Goal: Task Accomplishment & Management: Manage account settings

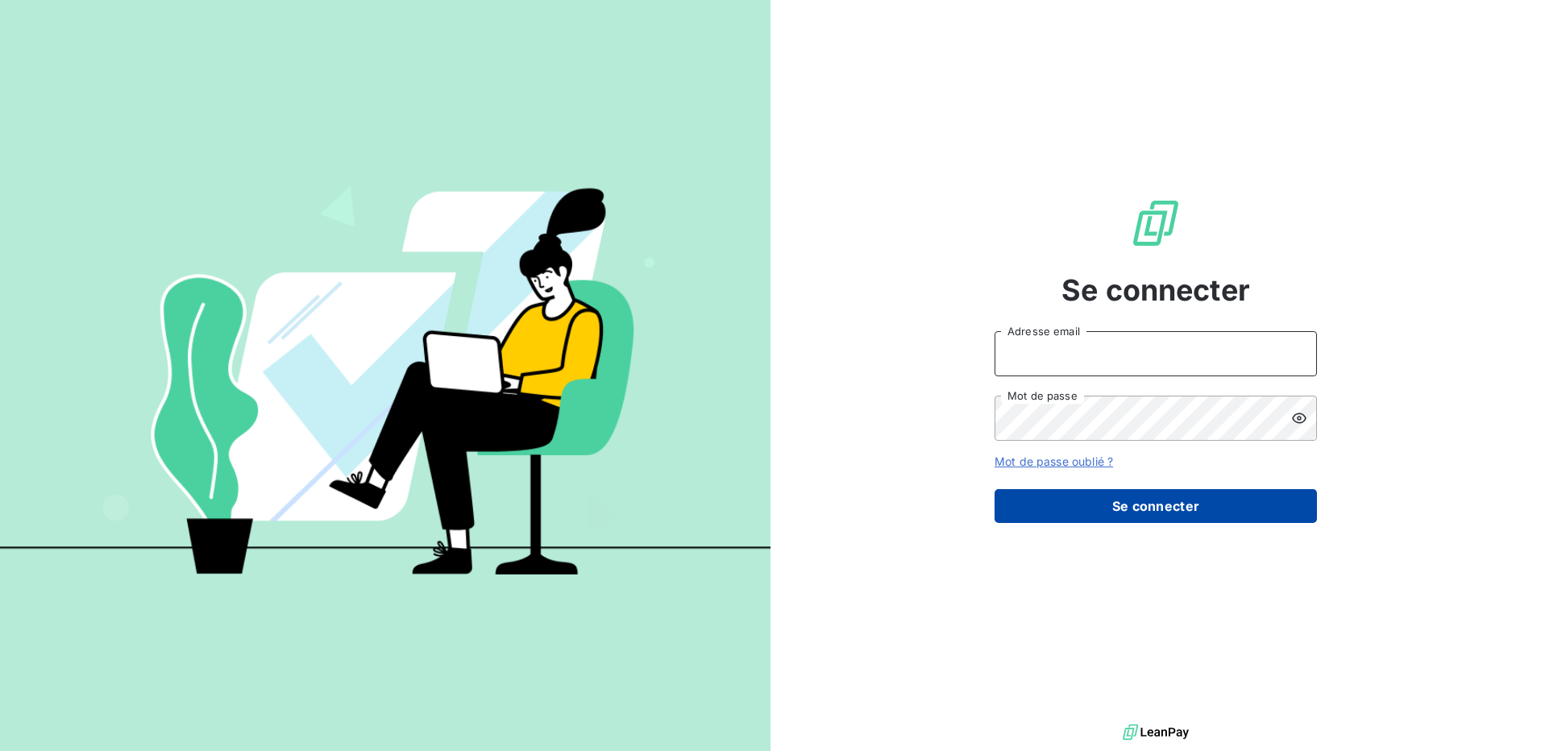
type input "[PERSON_NAME][EMAIL_ADDRESS][DOMAIN_NAME]"
click at [1162, 499] on button "Se connecter" at bounding box center [1155, 506] width 322 height 34
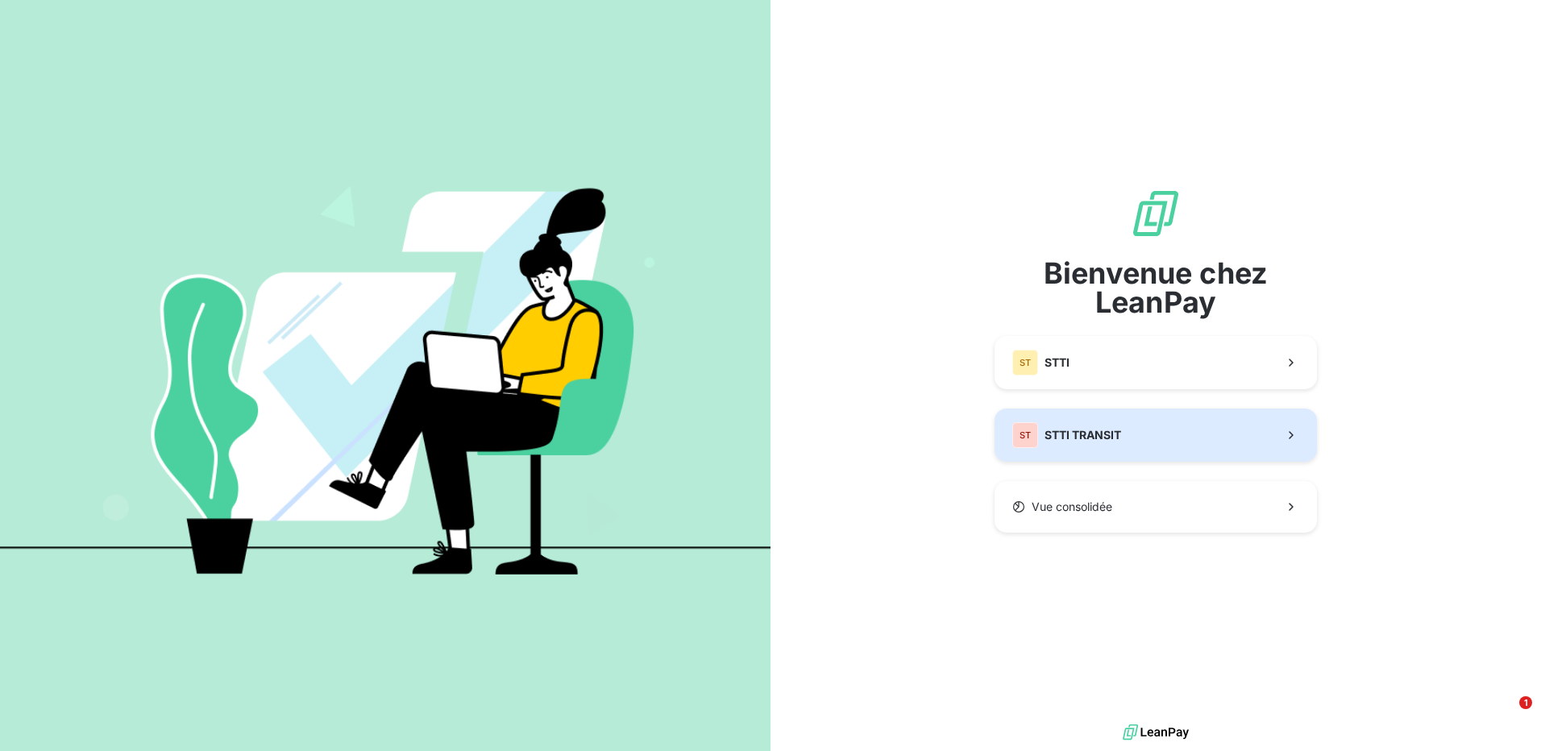
click at [1147, 413] on button "ST STTI TRANSIT" at bounding box center [1155, 435] width 322 height 53
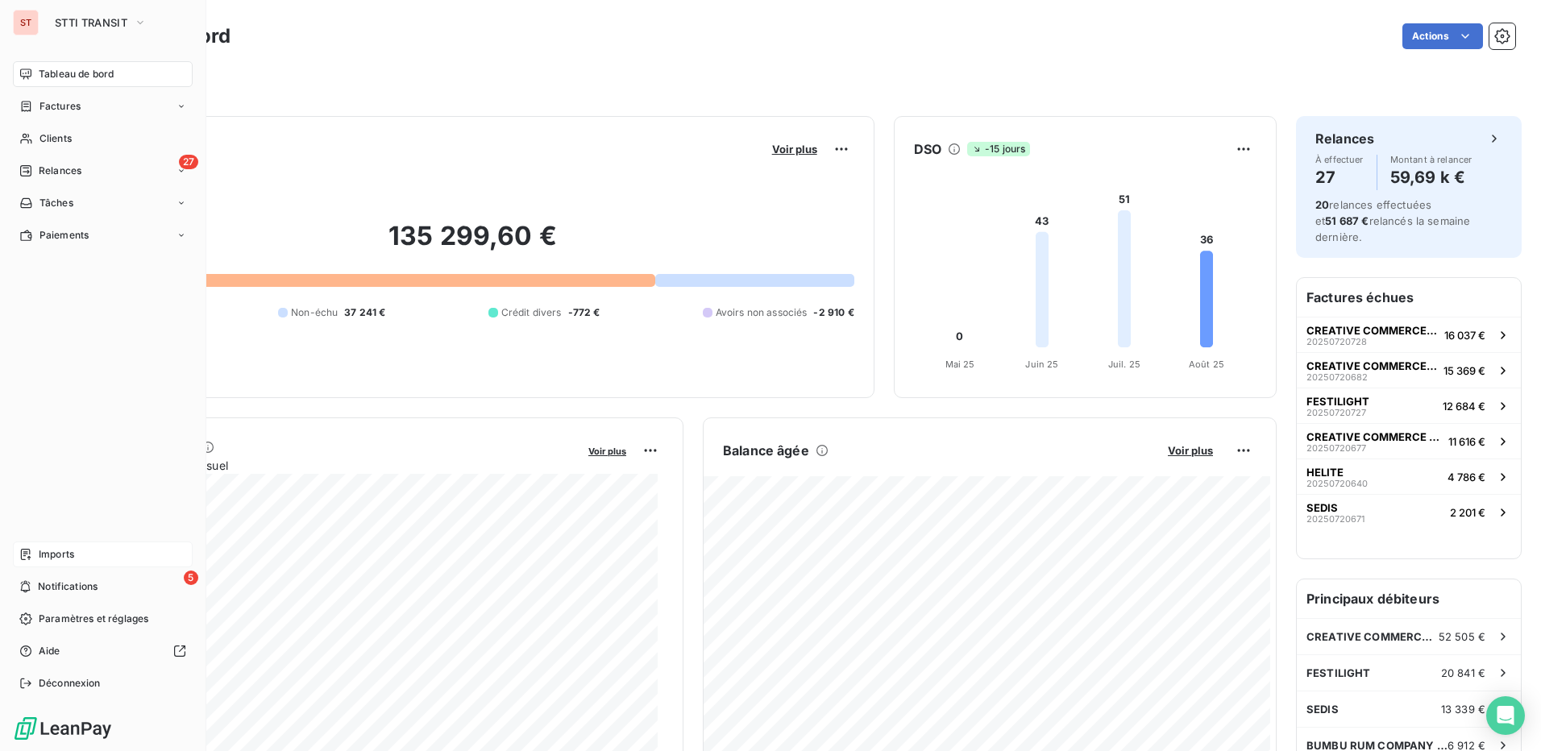
click at [68, 560] on span "Imports" at bounding box center [56, 554] width 35 height 15
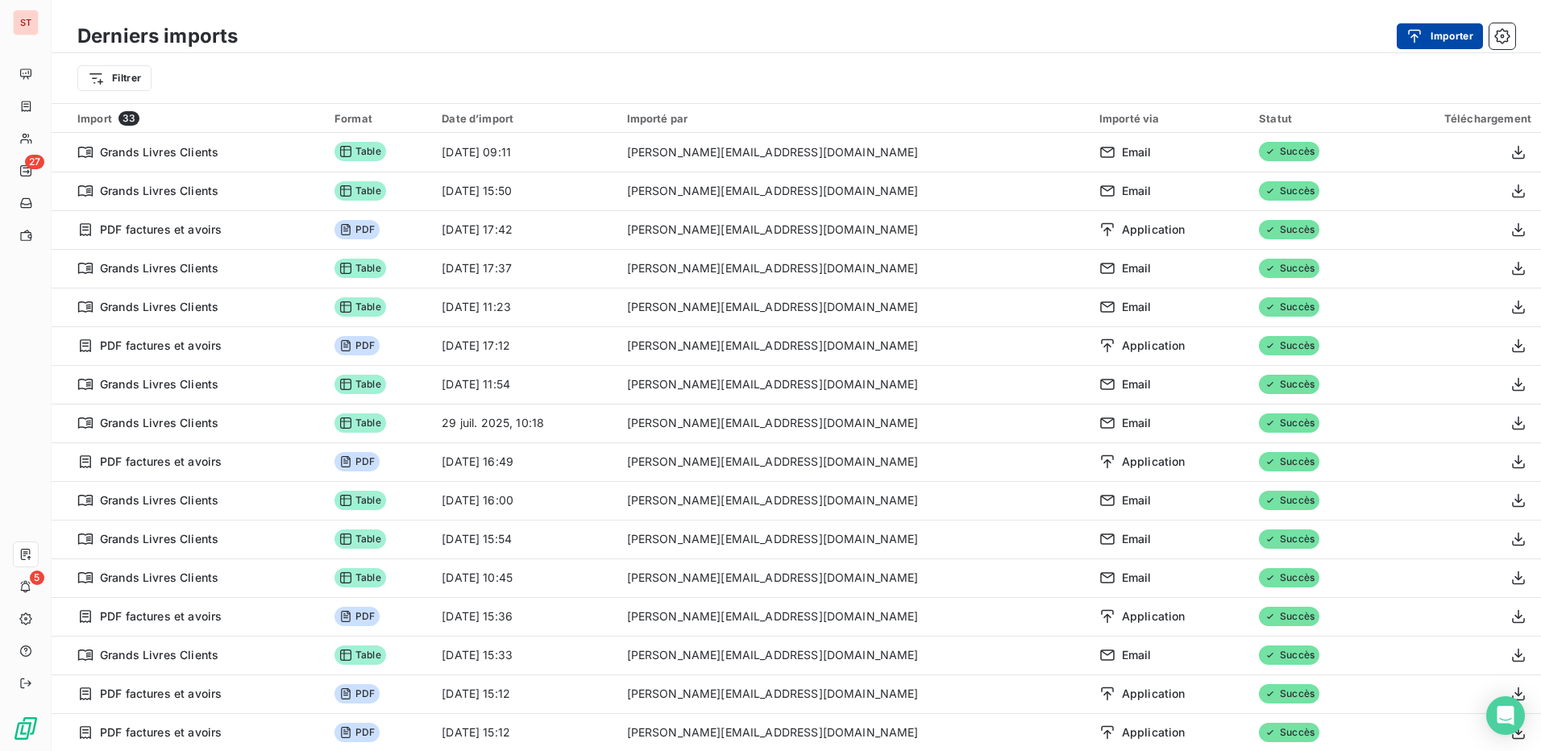
click at [1459, 48] on button "Importer" at bounding box center [1439, 36] width 86 height 26
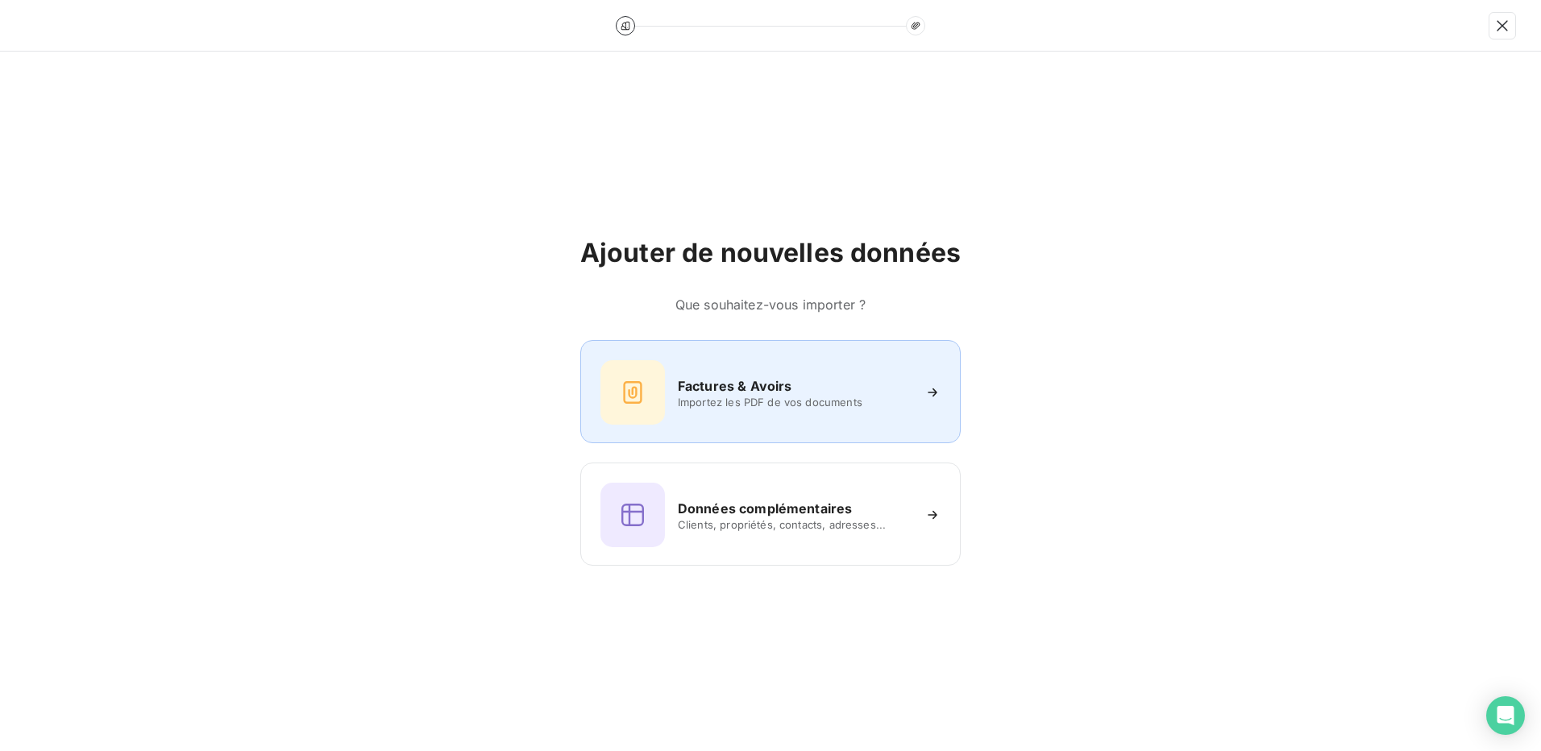
click at [728, 403] on span "Importez les PDF de vos documents" at bounding box center [795, 402] width 234 height 13
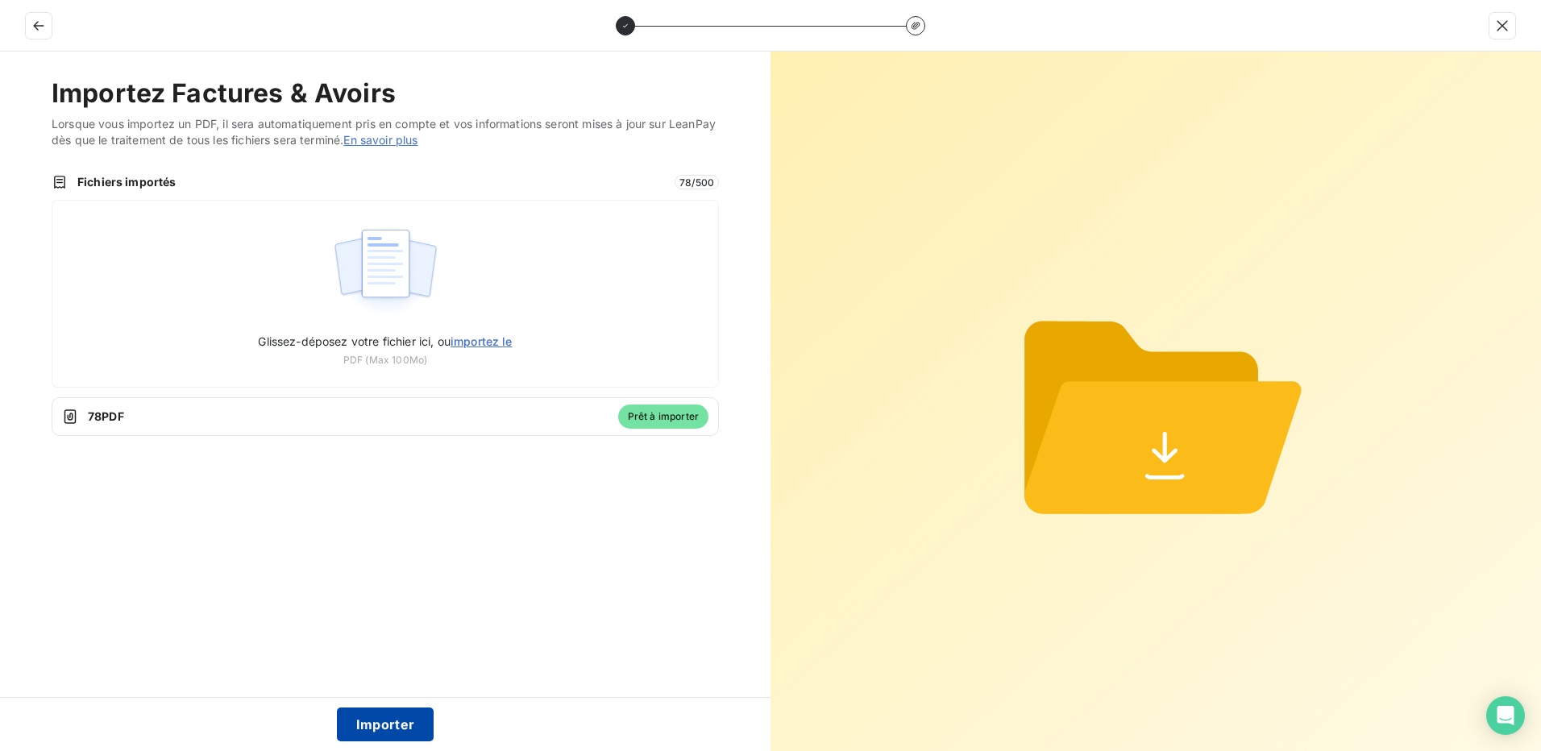
click at [390, 732] on button "Importer" at bounding box center [385, 724] width 97 height 34
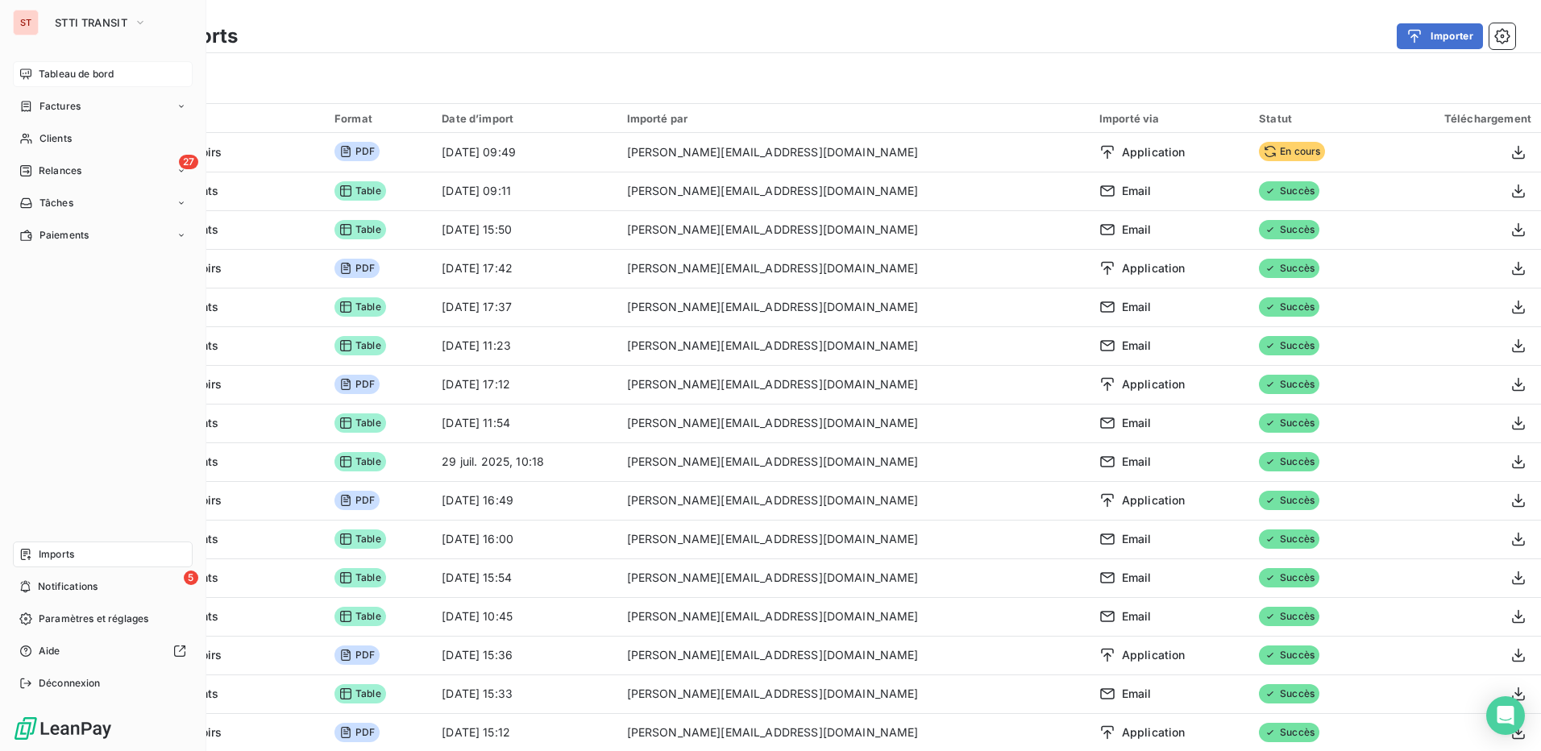
click at [99, 68] on span "Tableau de bord" at bounding box center [76, 74] width 75 height 15
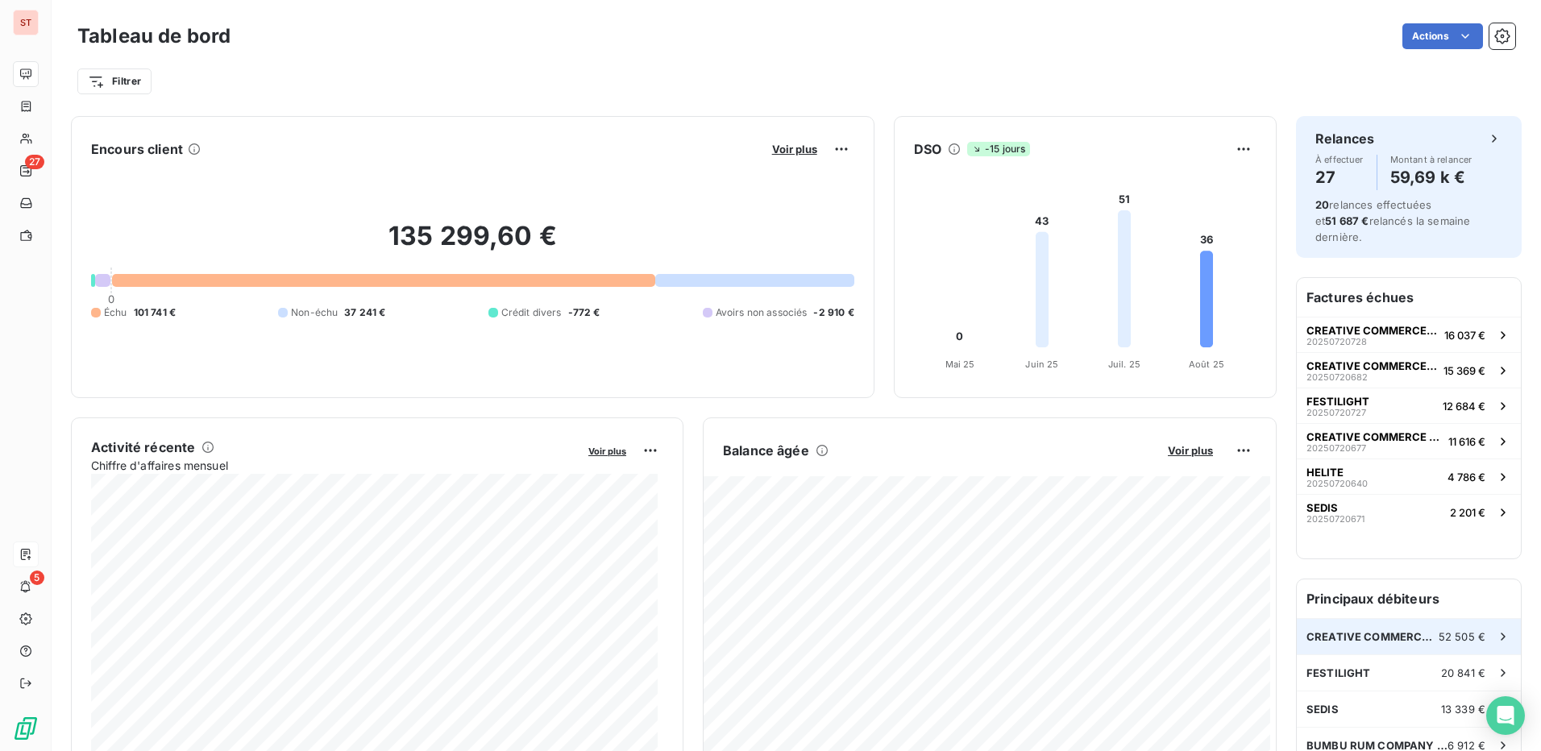
click at [1334, 630] on span "CREATIVE COMMERCE PARTNERS" at bounding box center [1372, 636] width 132 height 13
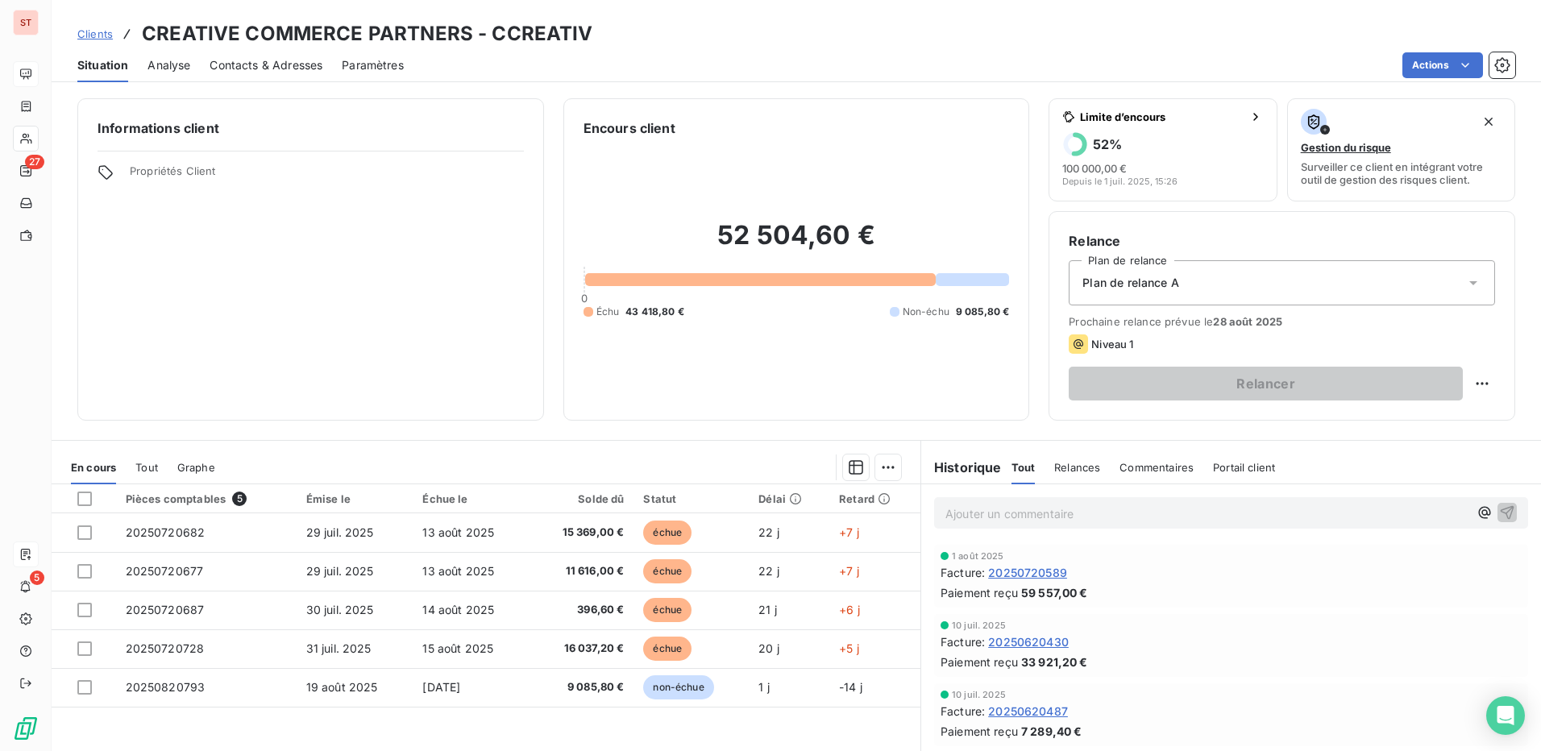
click at [1076, 471] on span "Relances" at bounding box center [1077, 467] width 46 height 13
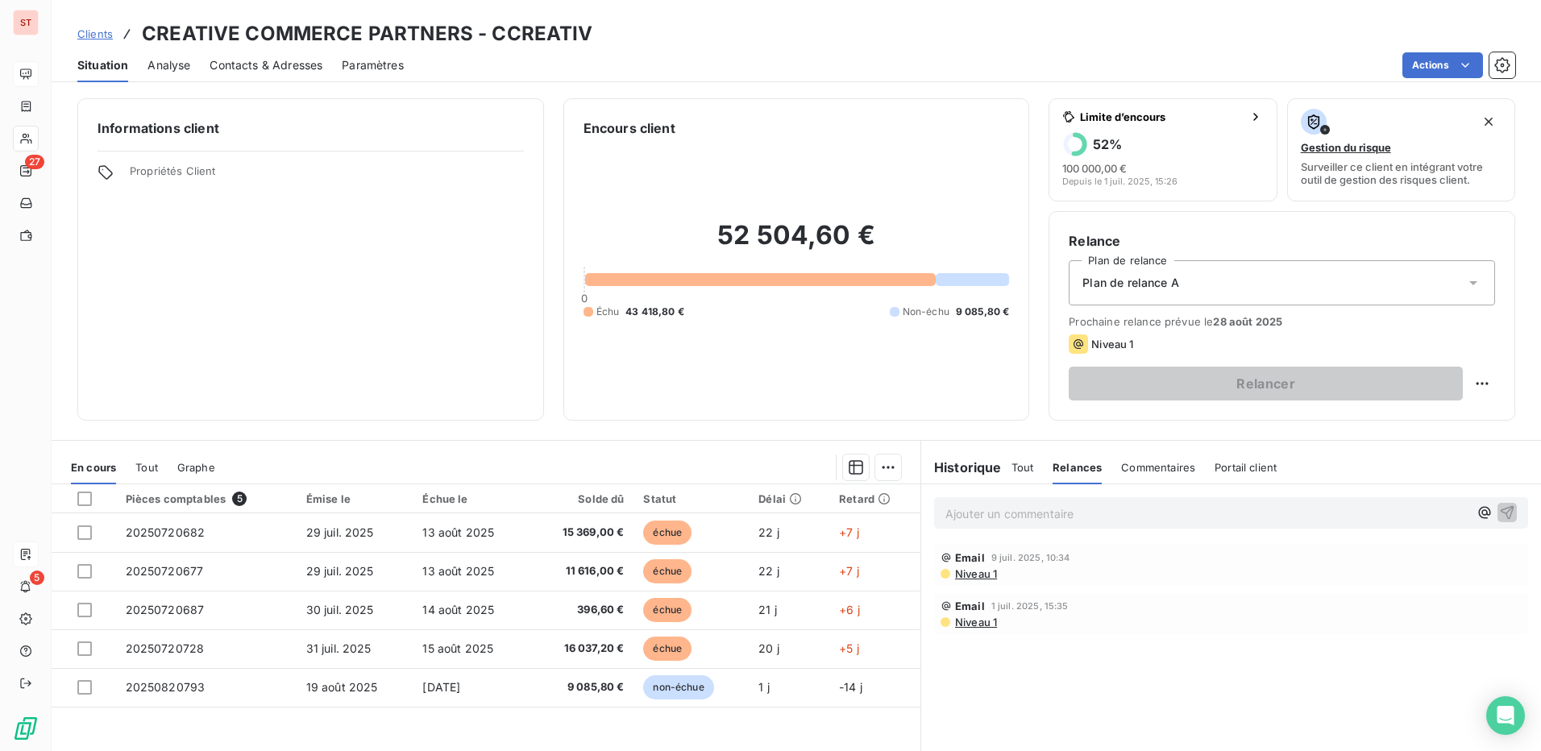
click at [176, 68] on span "Analyse" at bounding box center [168, 65] width 43 height 16
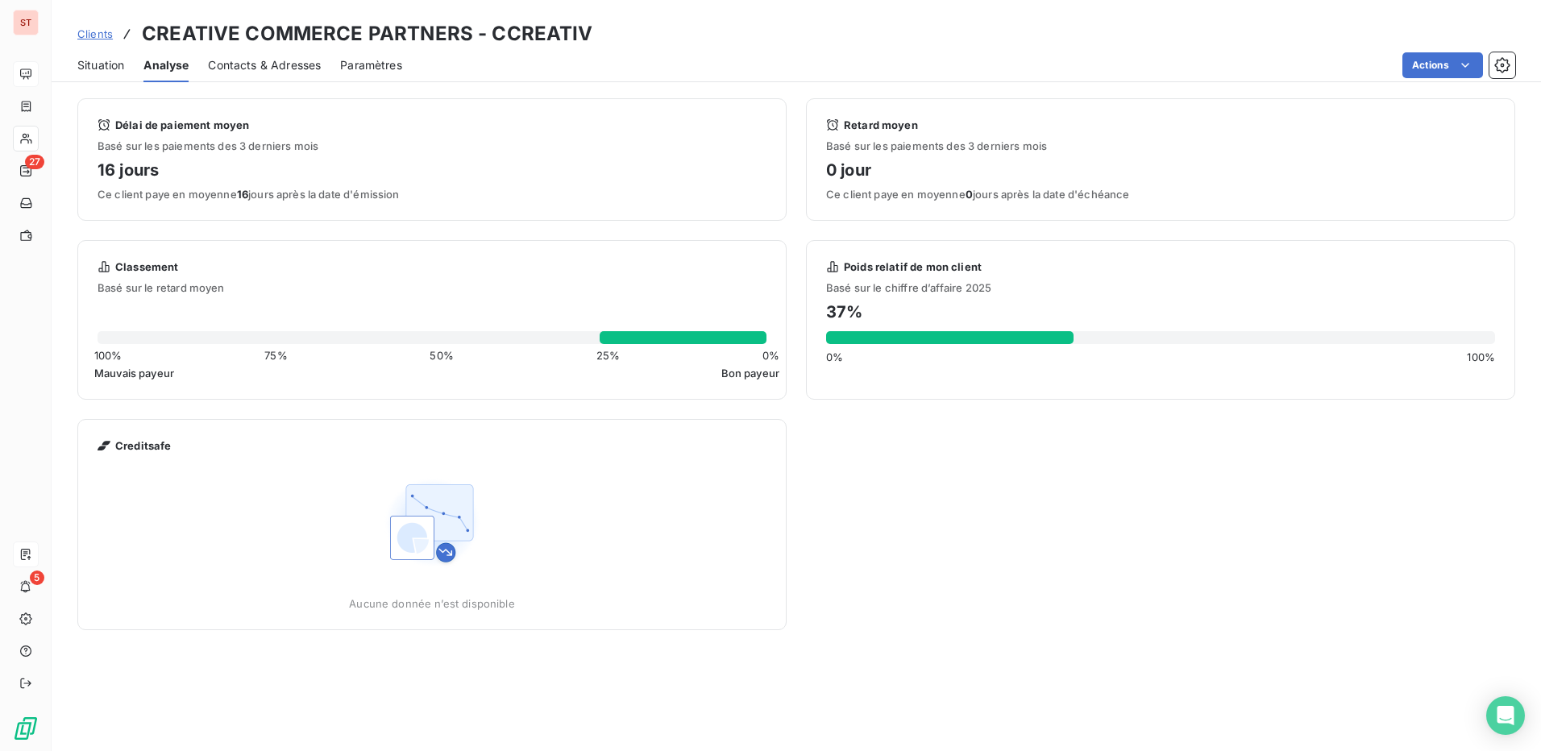
click at [298, 57] on span "Contacts & Adresses" at bounding box center [264, 65] width 113 height 16
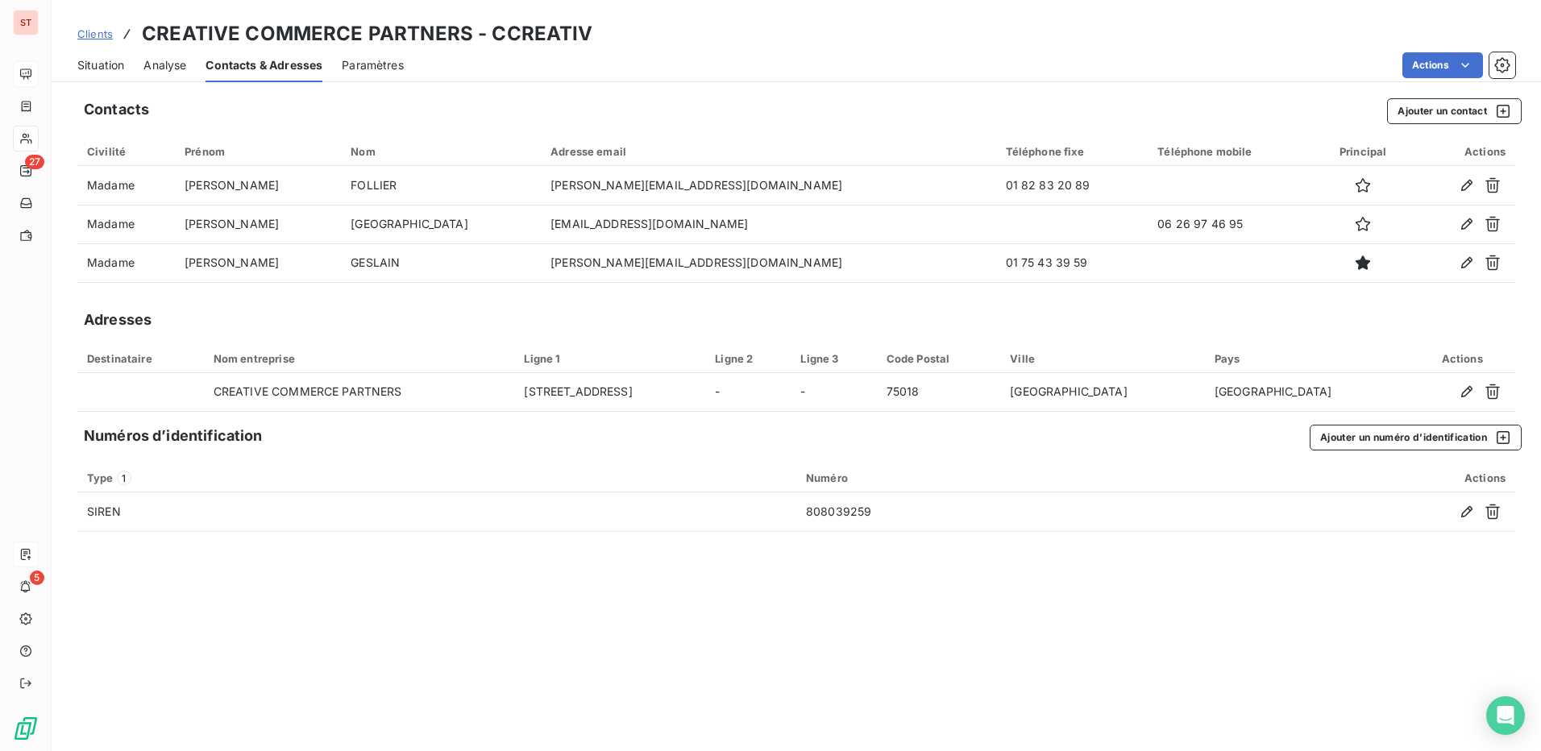
click at [116, 67] on span "Situation" at bounding box center [100, 65] width 47 height 16
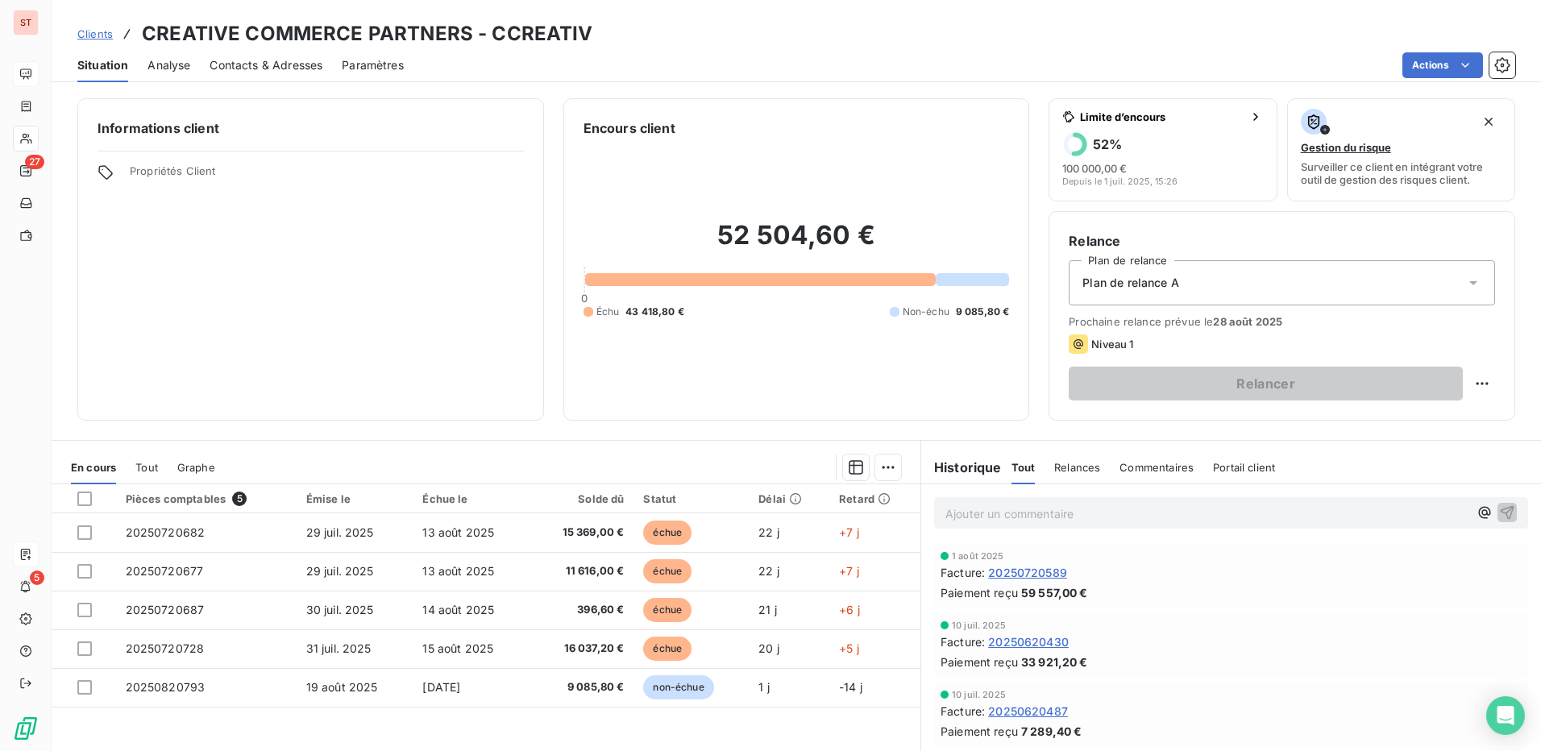
click at [1250, 384] on html "ST 27 5 Clients CREATIVE COMMERCE PARTNERS - CCREATIV Situation Analyse Contact…" at bounding box center [770, 375] width 1541 height 751
click at [1465, 382] on html "ST 27 5 Clients CREATIVE COMMERCE PARTNERS - CCREATIV Situation Analyse Contact…" at bounding box center [770, 375] width 1541 height 751
click at [1408, 417] on div "Replanifier cette action" at bounding box center [1403, 419] width 144 height 26
select select "7"
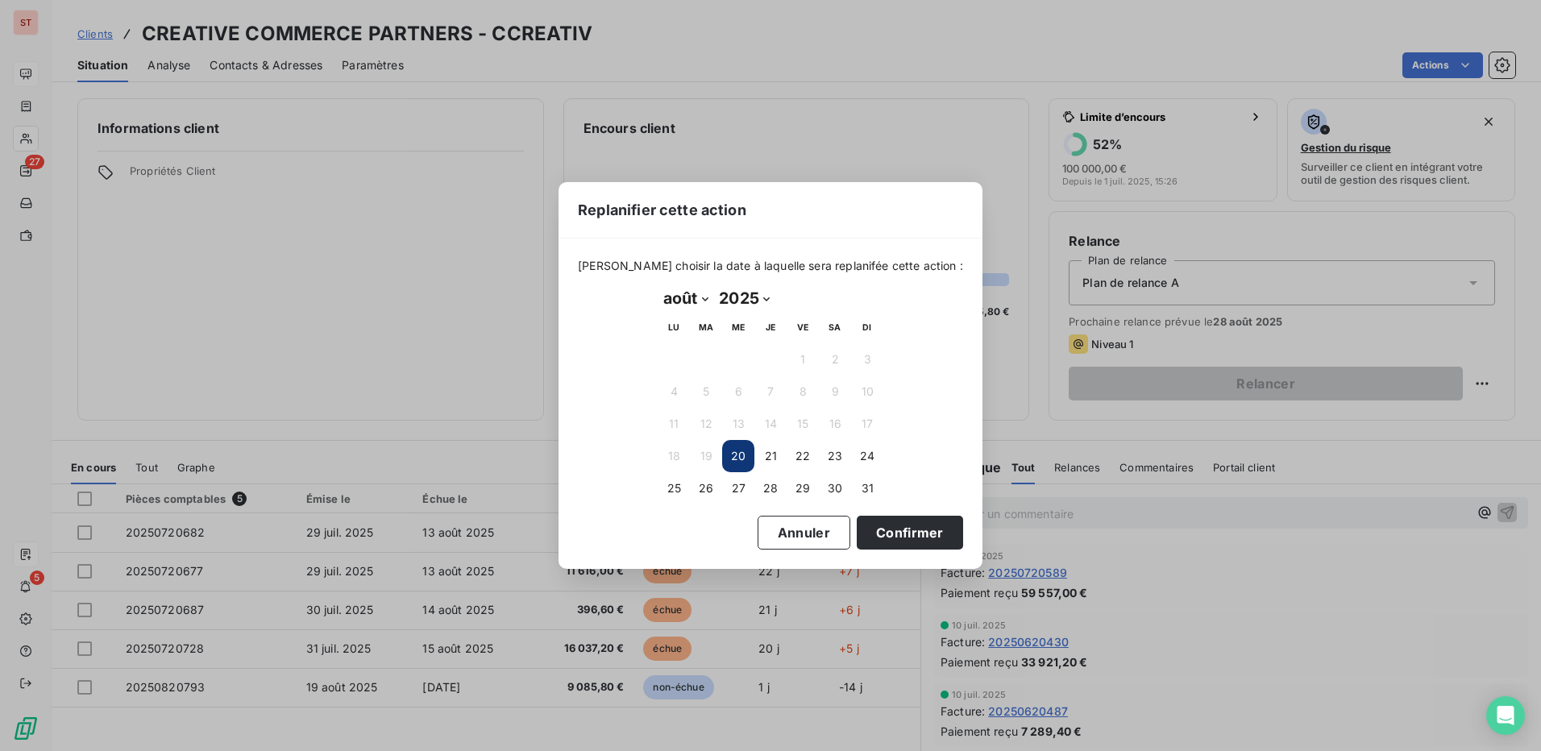
click at [741, 454] on button "20" at bounding box center [738, 456] width 32 height 32
click at [914, 527] on button "Confirmer" at bounding box center [909, 533] width 106 height 34
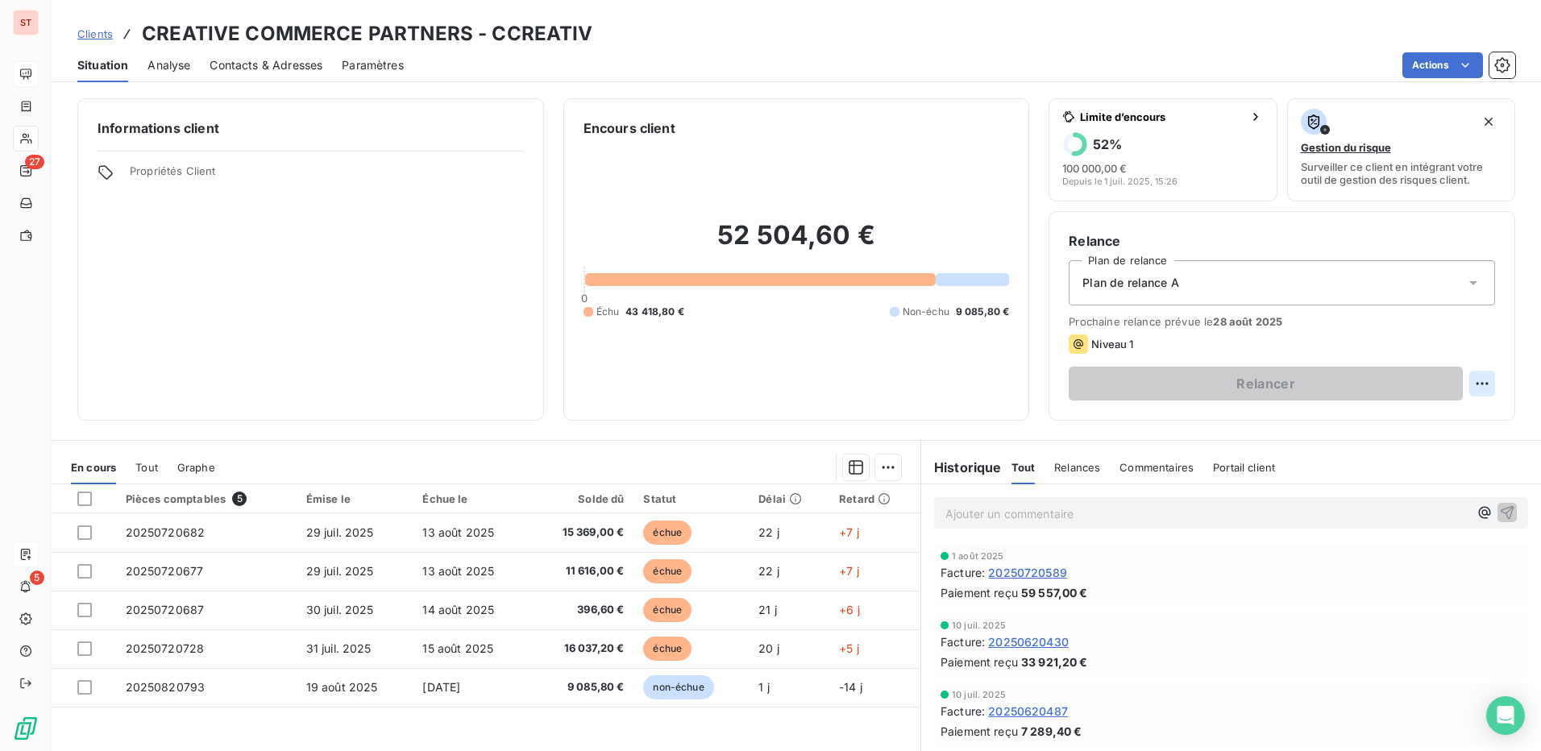
click at [1475, 388] on html "ST 27 5 Clients CREATIVE COMMERCE PARTNERS - CCREATIV Situation Analyse Contact…" at bounding box center [770, 375] width 1541 height 751
click at [1452, 417] on div "Replanifier cette action" at bounding box center [1403, 419] width 144 height 26
select select "7"
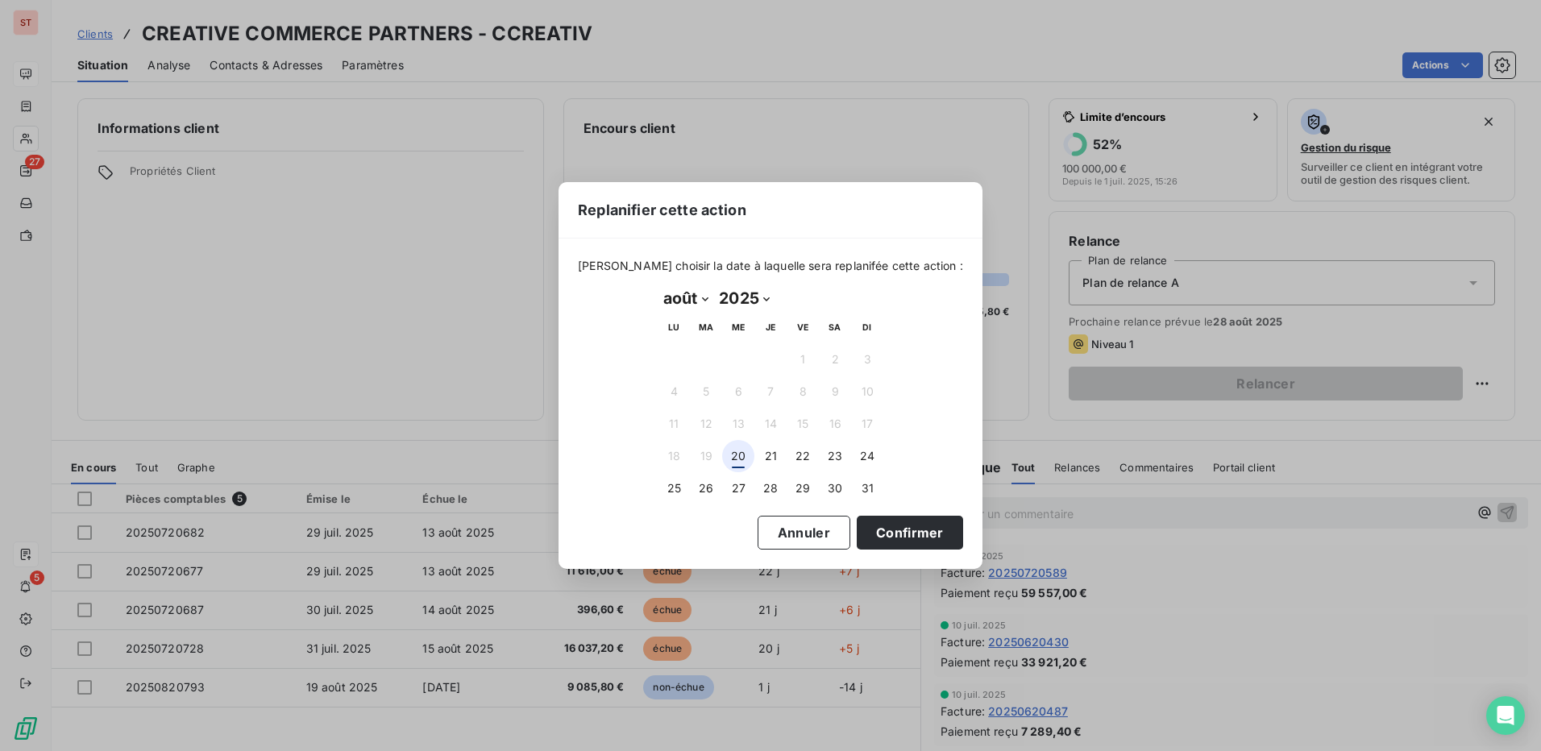
click at [740, 451] on button "20" at bounding box center [738, 456] width 32 height 32
click at [898, 531] on button "Confirmer" at bounding box center [909, 533] width 106 height 34
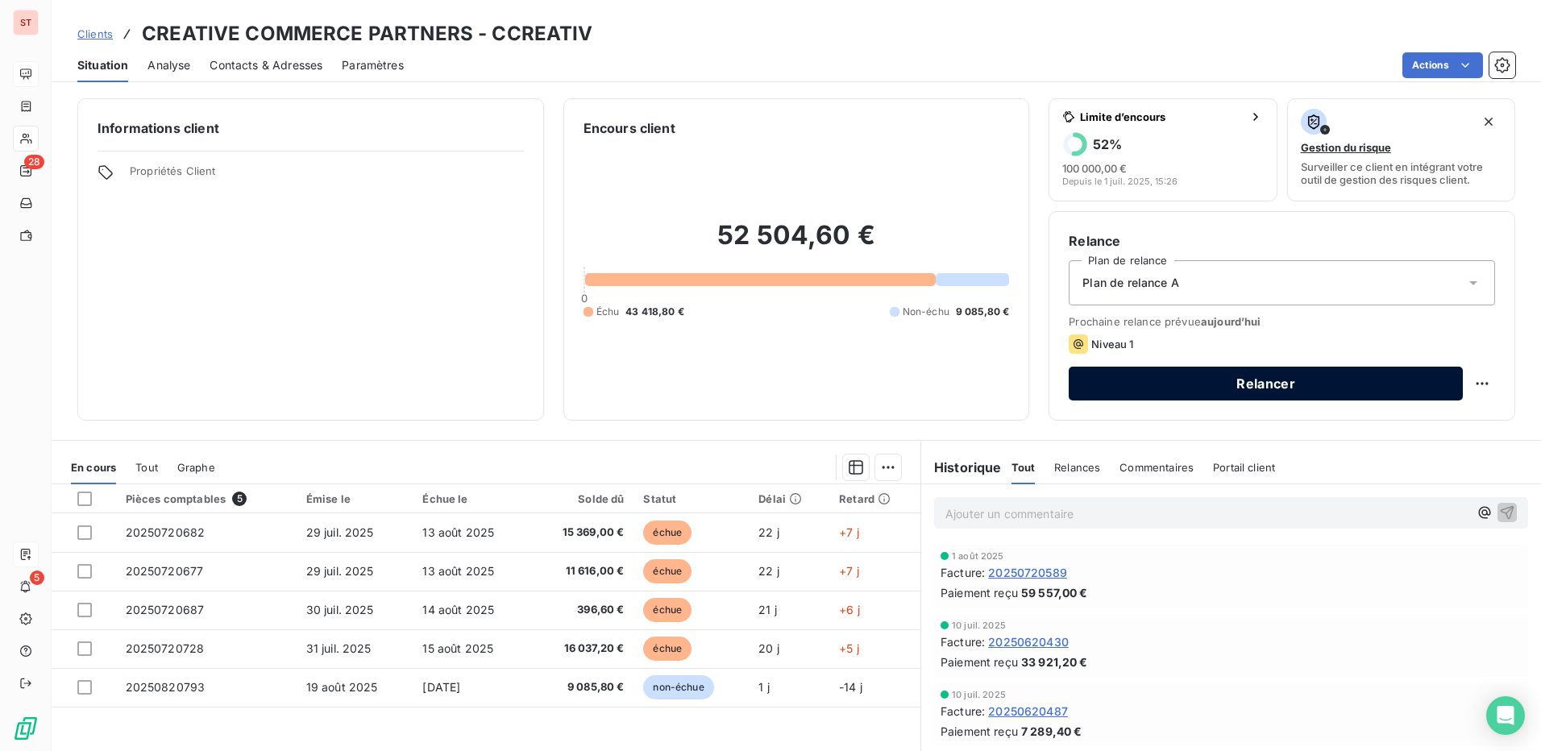
click at [1238, 389] on button "Relancer" at bounding box center [1265, 384] width 394 height 34
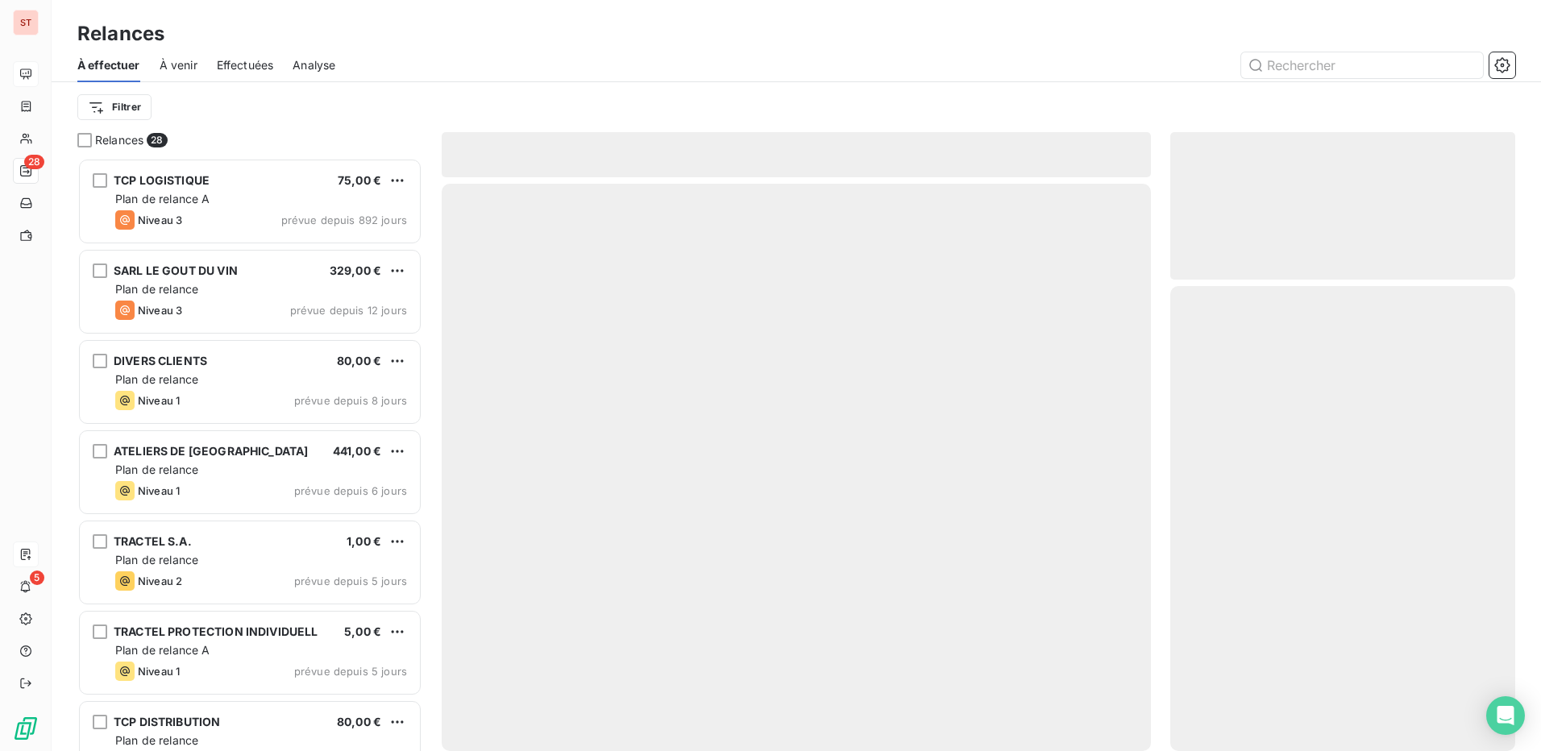
scroll to position [581, 333]
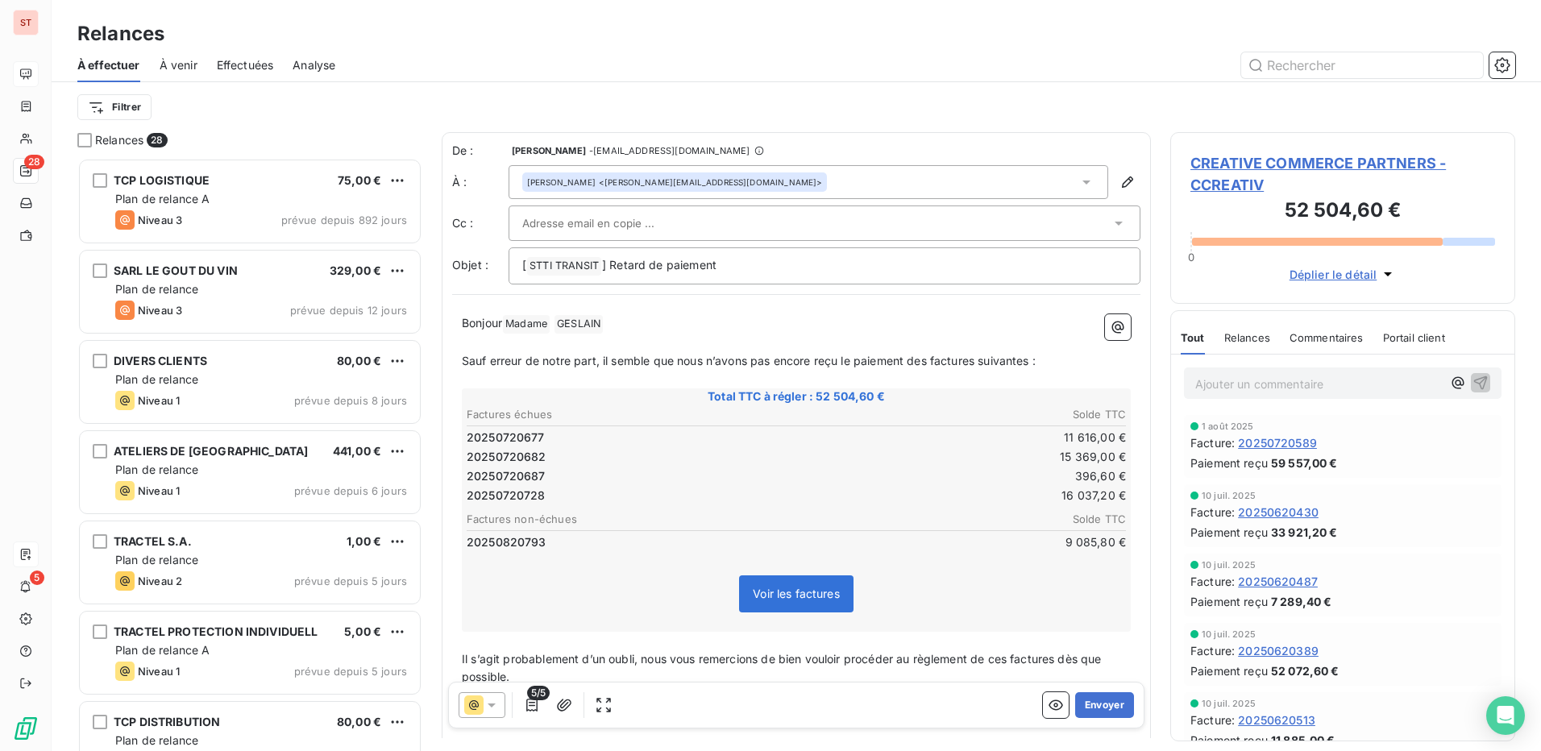
click at [1114, 224] on icon at bounding box center [1118, 224] width 8 height 4
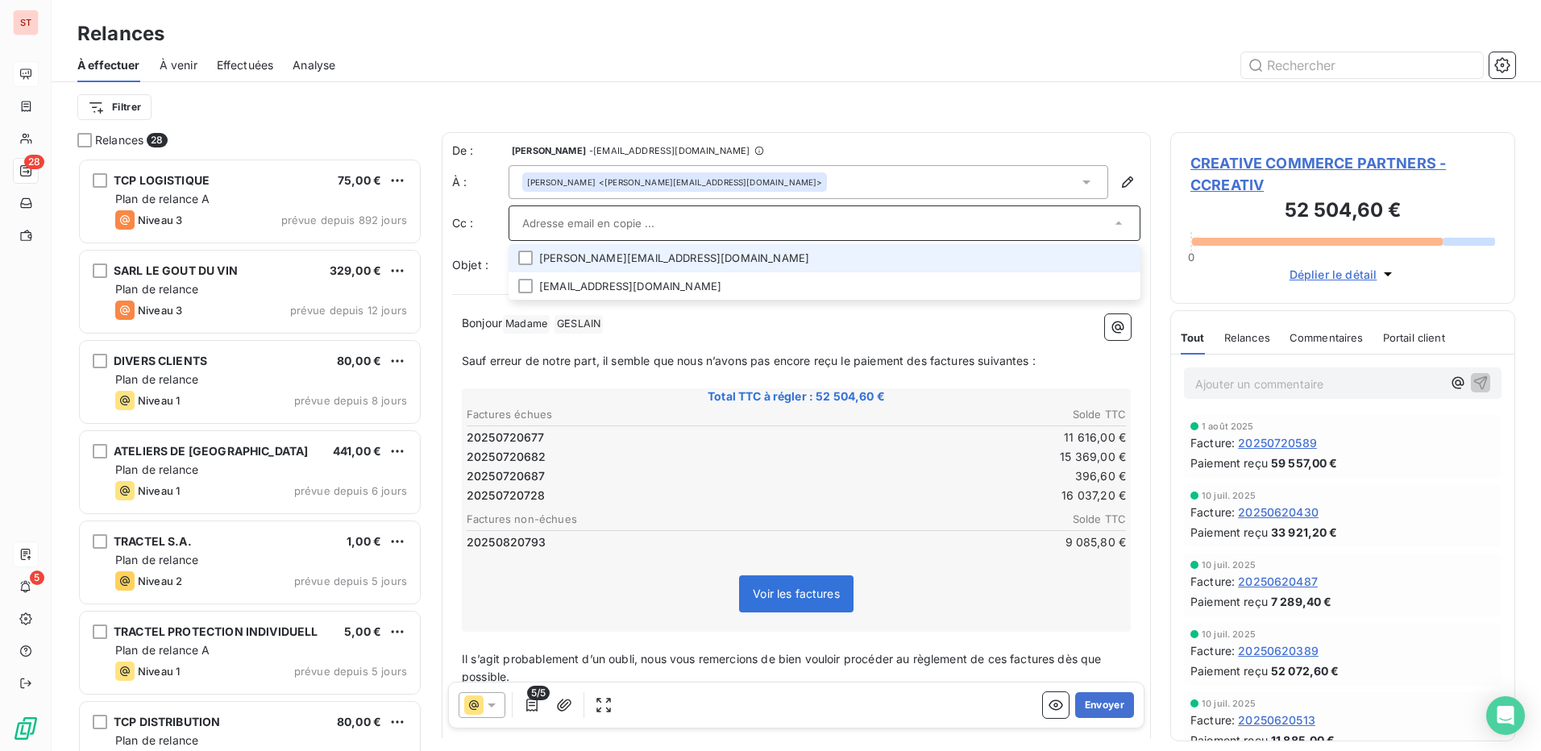
click at [713, 259] on li "anne-sophie@creativecommercepartners.com" at bounding box center [824, 258] width 632 height 28
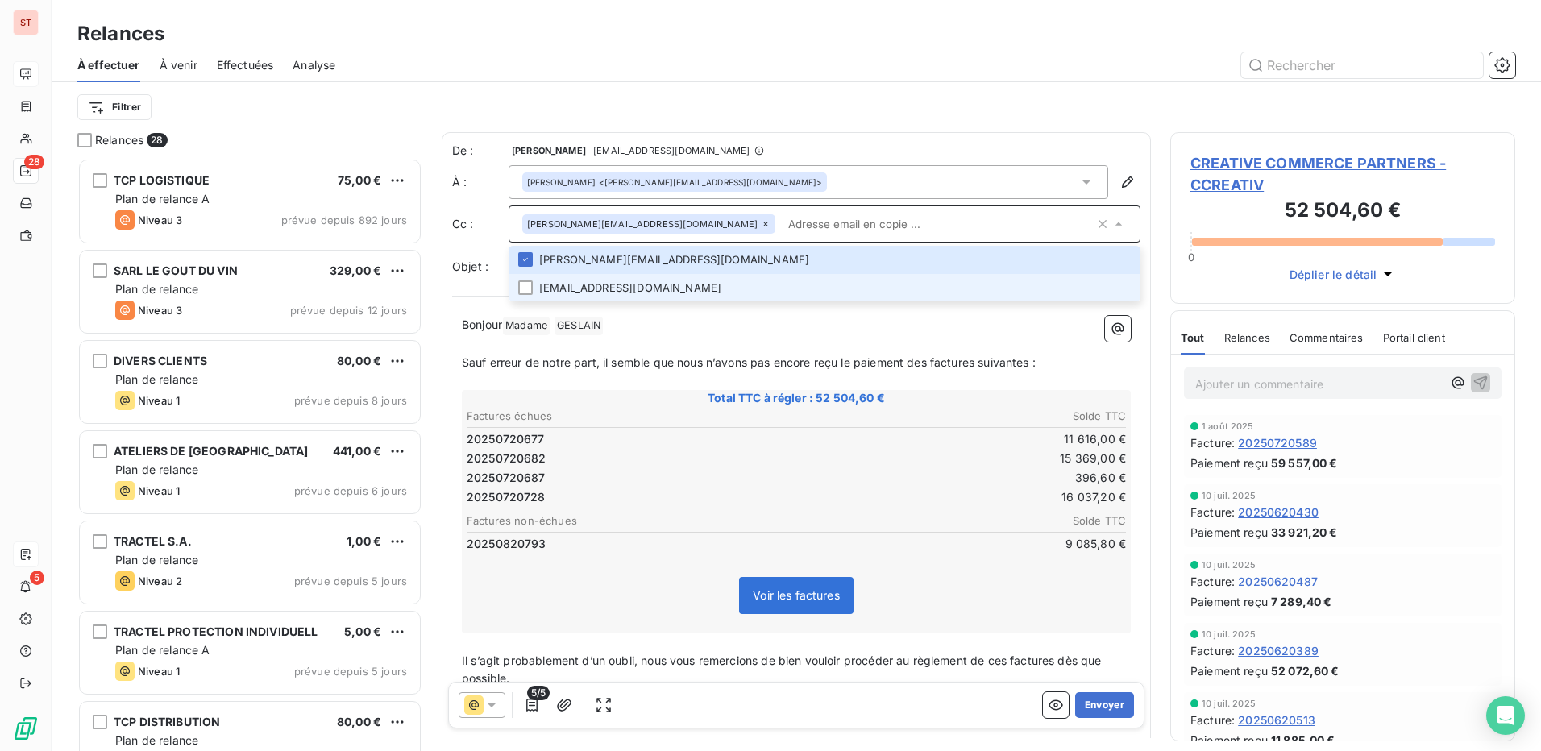
click at [533, 288] on li "comptabilite@creativecommercepartners.com" at bounding box center [824, 288] width 632 height 28
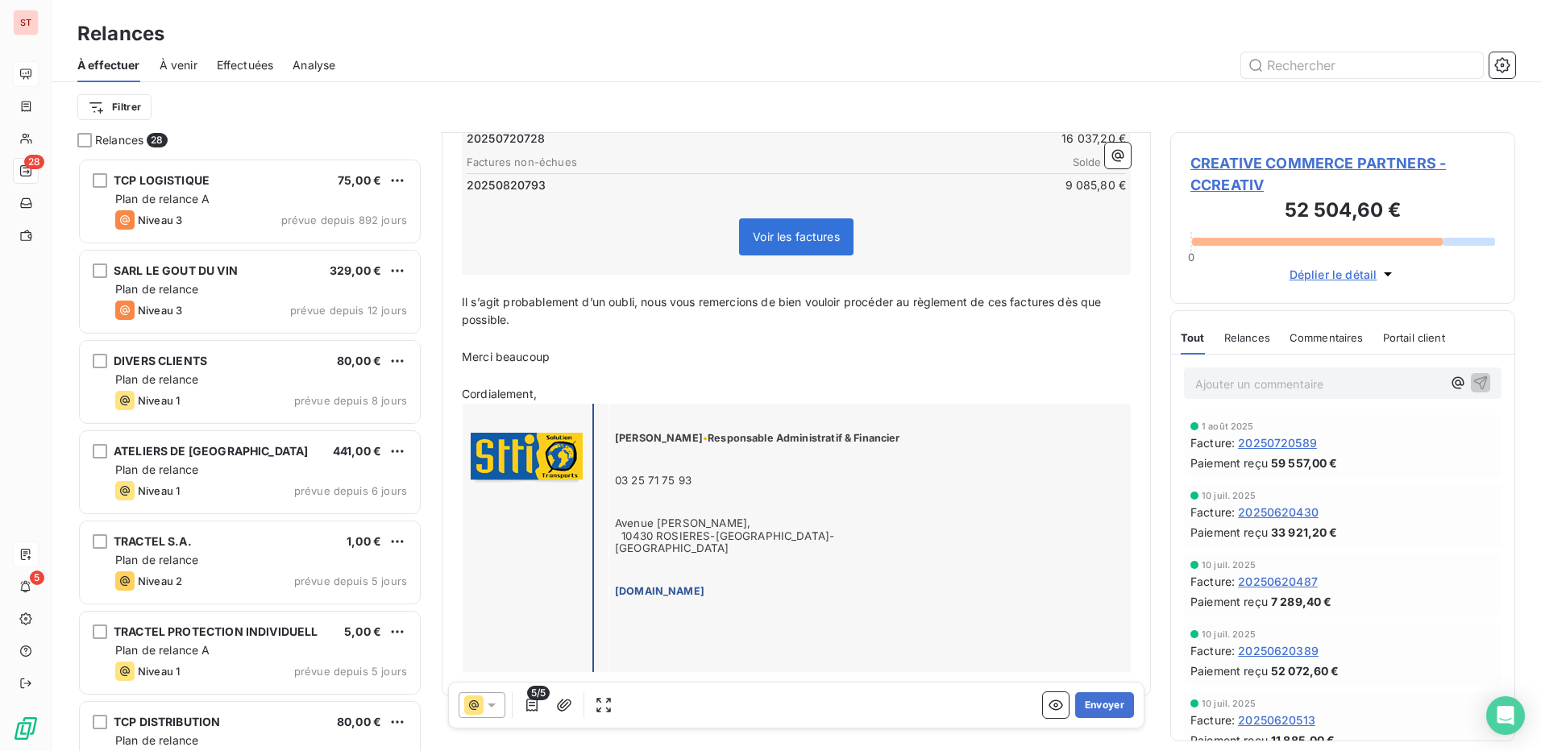
scroll to position [395, 0]
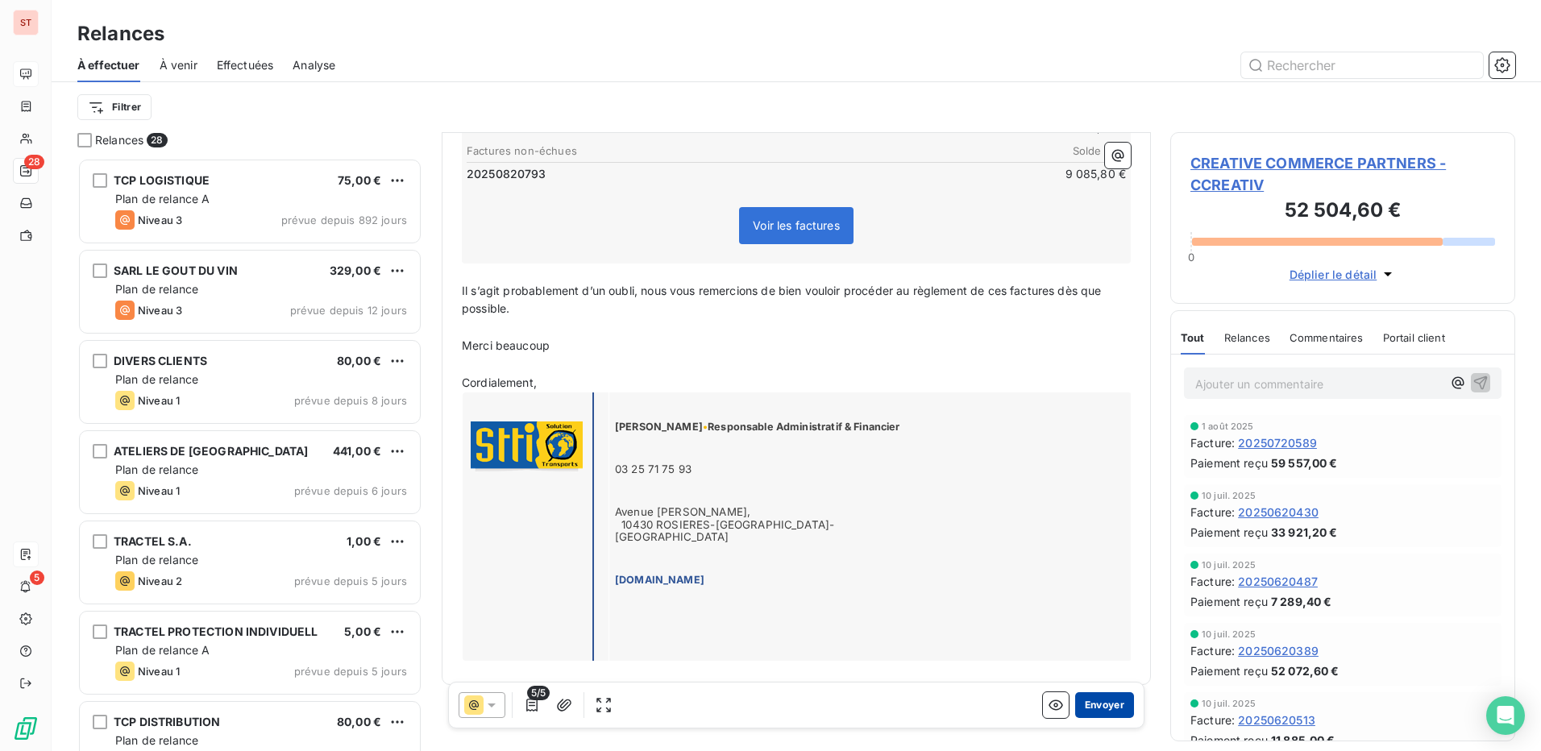
click at [1089, 705] on button "Envoyer" at bounding box center [1104, 705] width 59 height 26
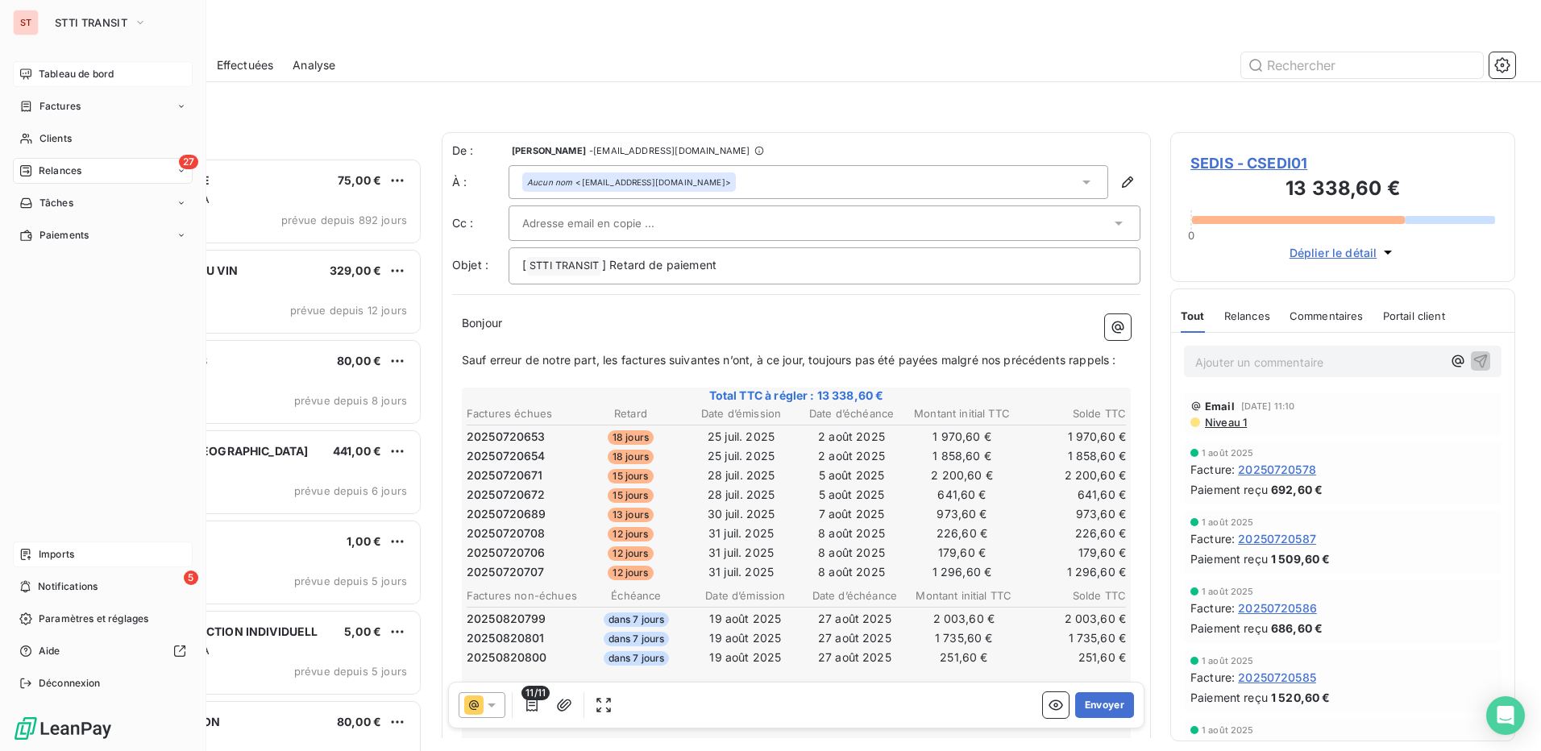
click at [96, 72] on span "Tableau de bord" at bounding box center [76, 74] width 75 height 15
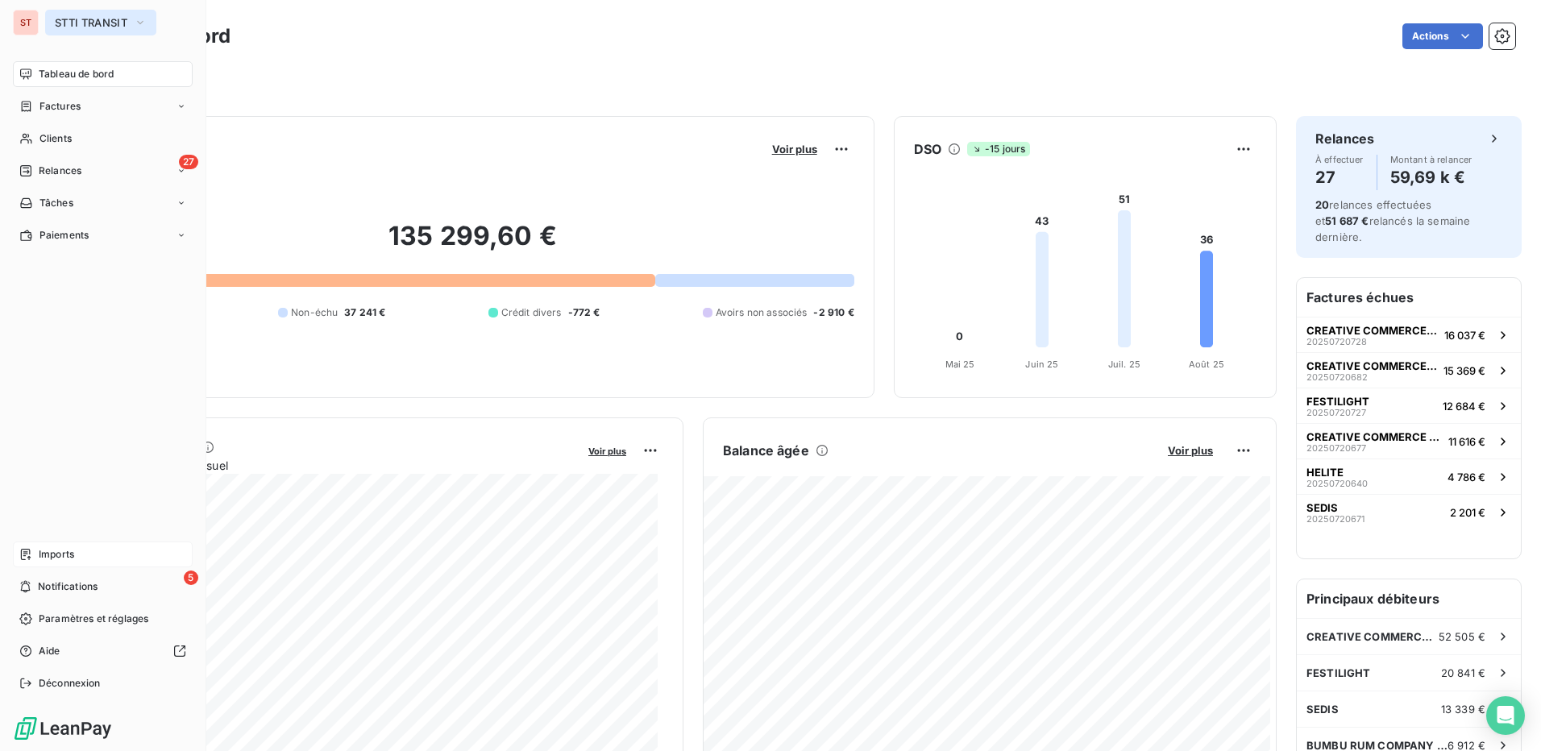
click at [89, 15] on button "STTI TRANSIT" at bounding box center [100, 23] width 111 height 26
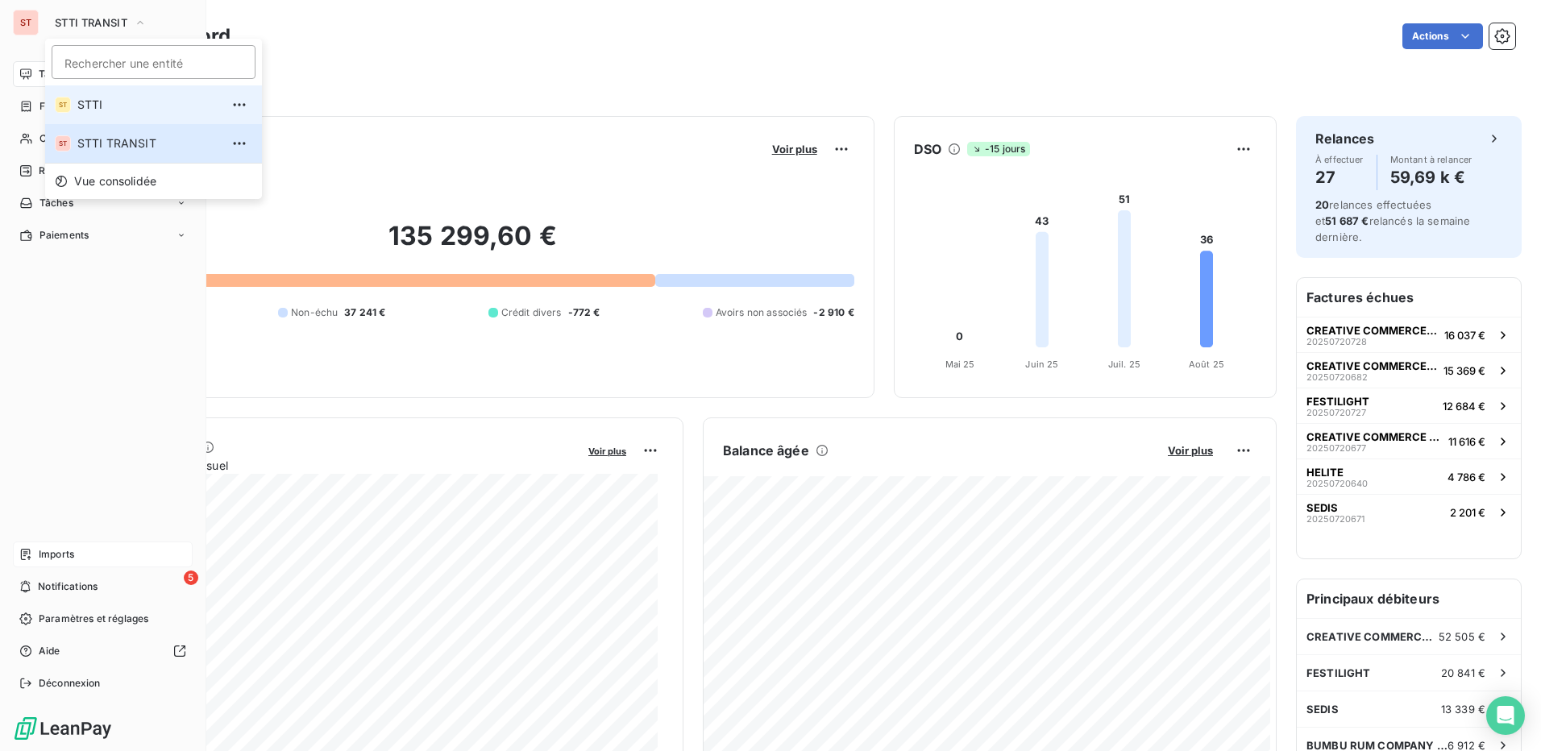
click at [99, 96] on li "ST STTI" at bounding box center [153, 104] width 217 height 39
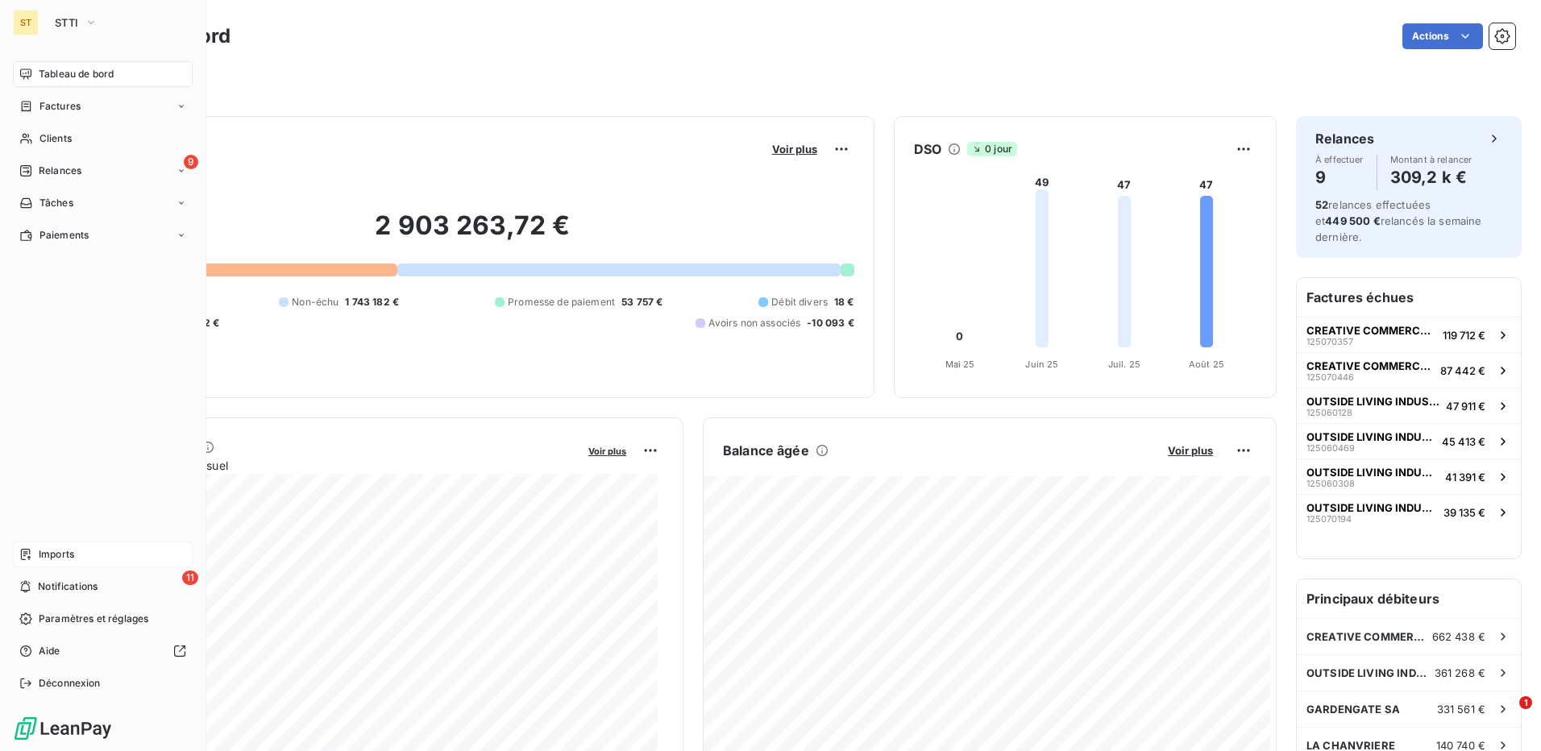
click at [43, 554] on span "Imports" at bounding box center [56, 554] width 35 height 15
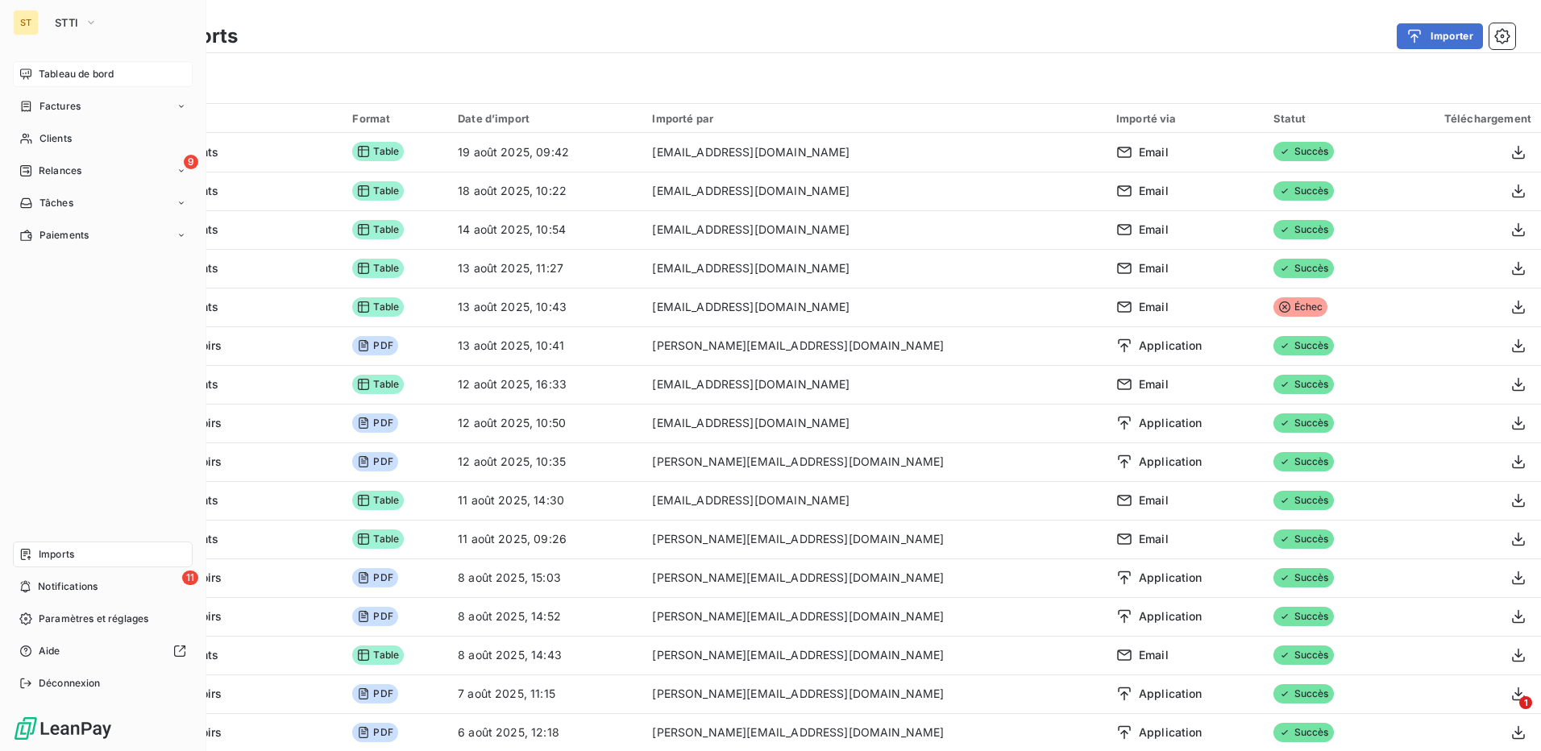
click at [35, 78] on div "Tableau de bord" at bounding box center [103, 74] width 180 height 26
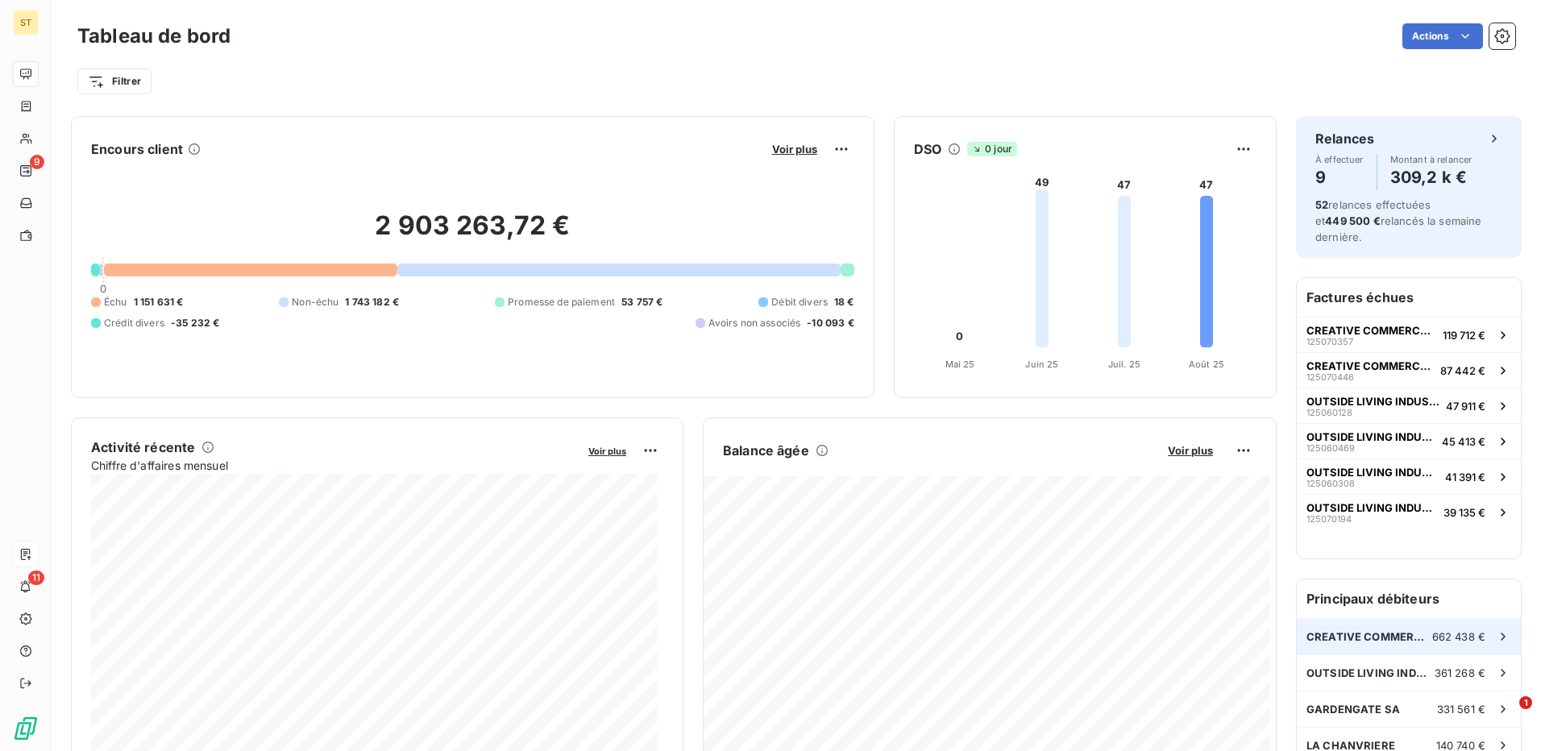
click at [1379, 629] on div "CREATIVE COMMERCE PARTNERS 662 438 €" at bounding box center [1408, 636] width 224 height 35
